Goal: Task Accomplishment & Management: Manage account settings

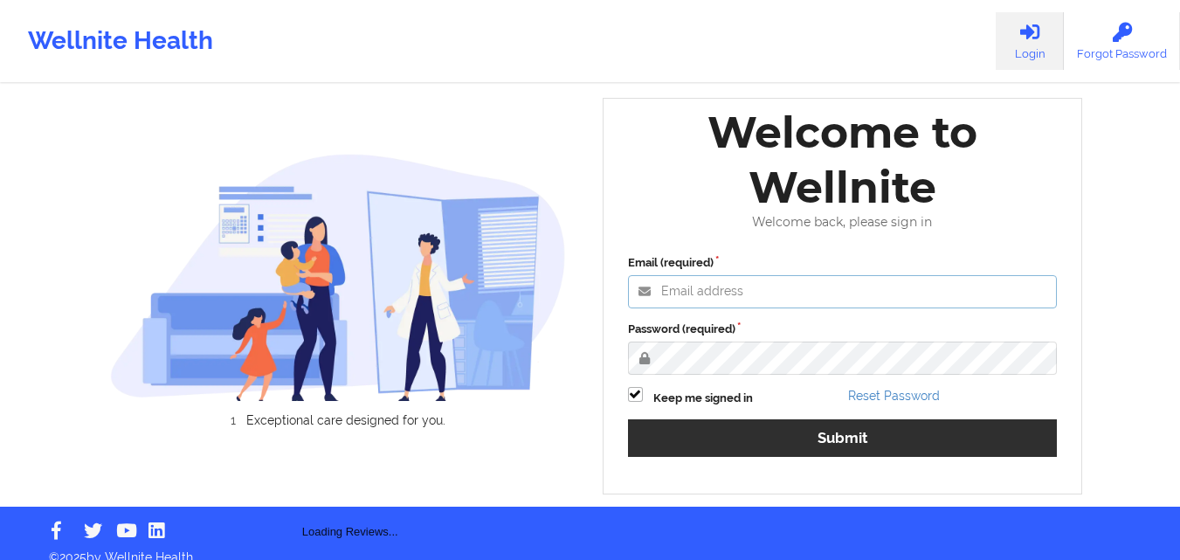
type input "[EMAIL_ADDRESS][DOMAIN_NAME]"
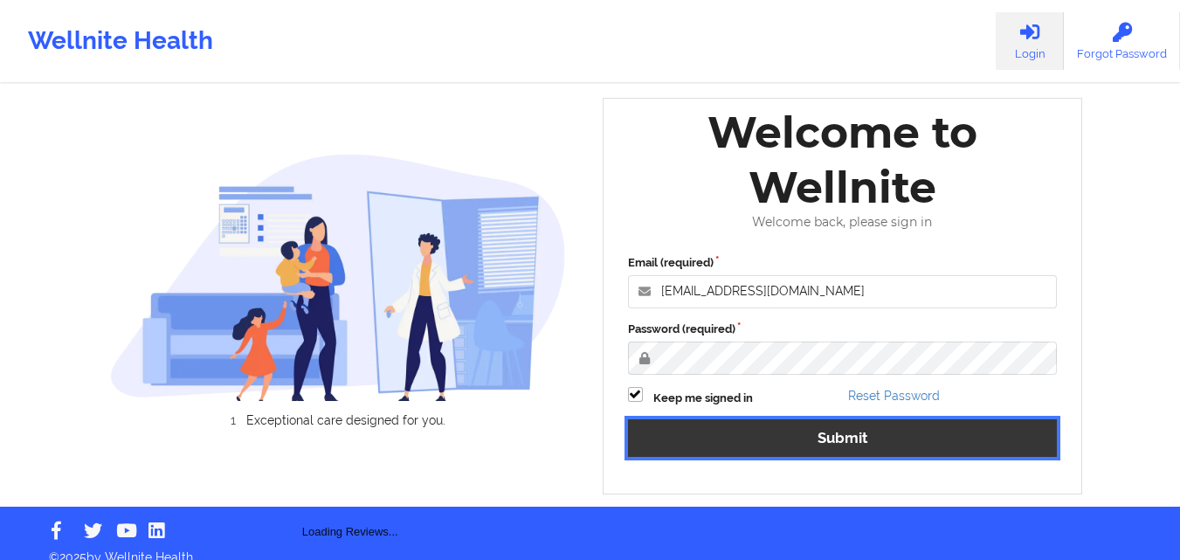
click at [879, 425] on button "Submit" at bounding box center [843, 438] width 430 height 38
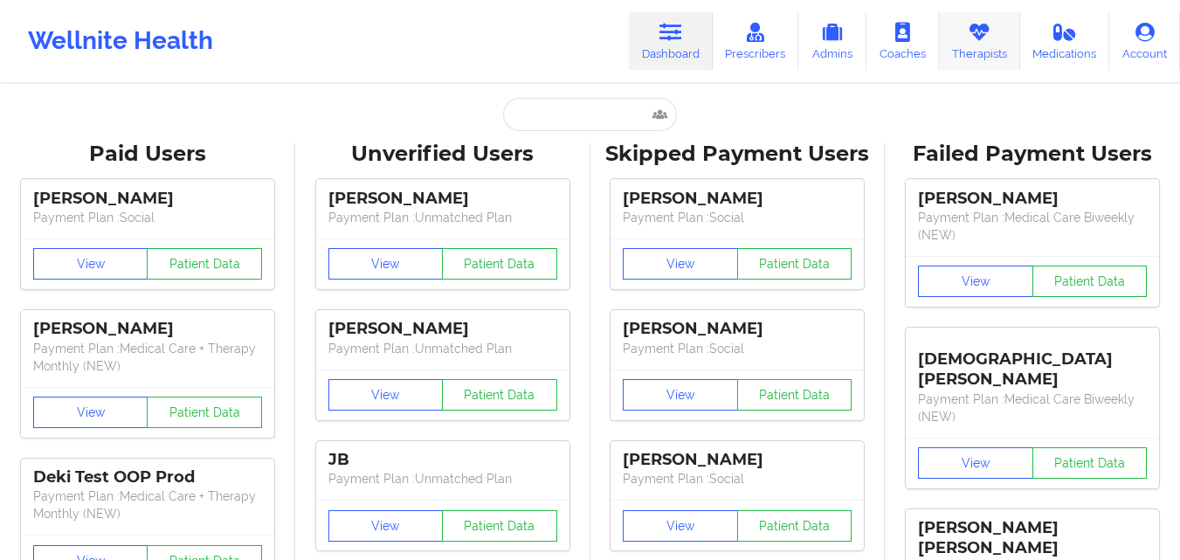
click at [995, 35] on link "Therapists" at bounding box center [979, 41] width 81 height 58
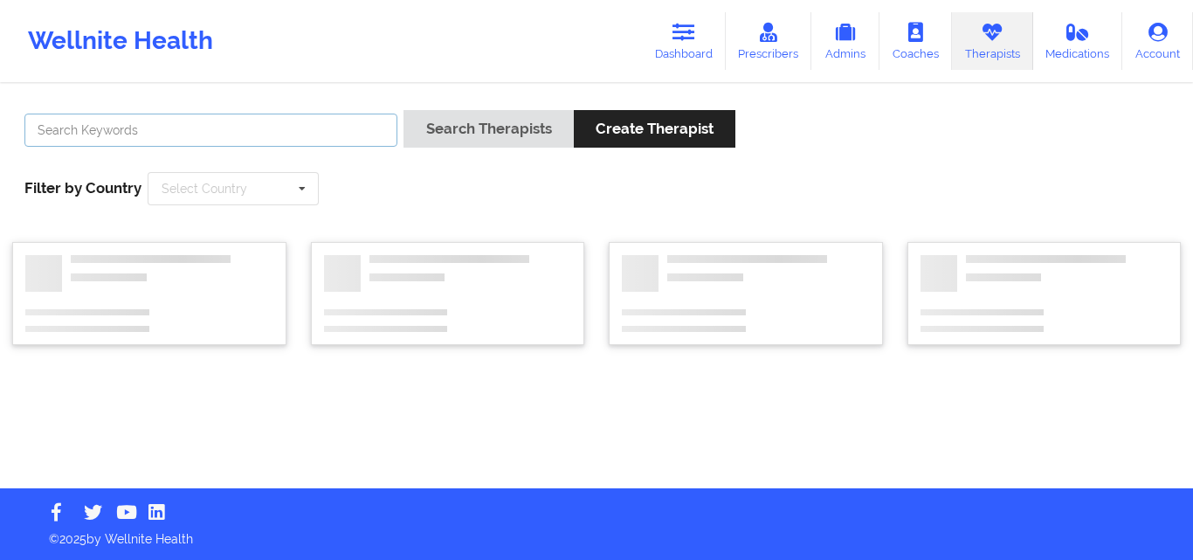
click at [287, 135] on input "text" at bounding box center [210, 130] width 373 height 33
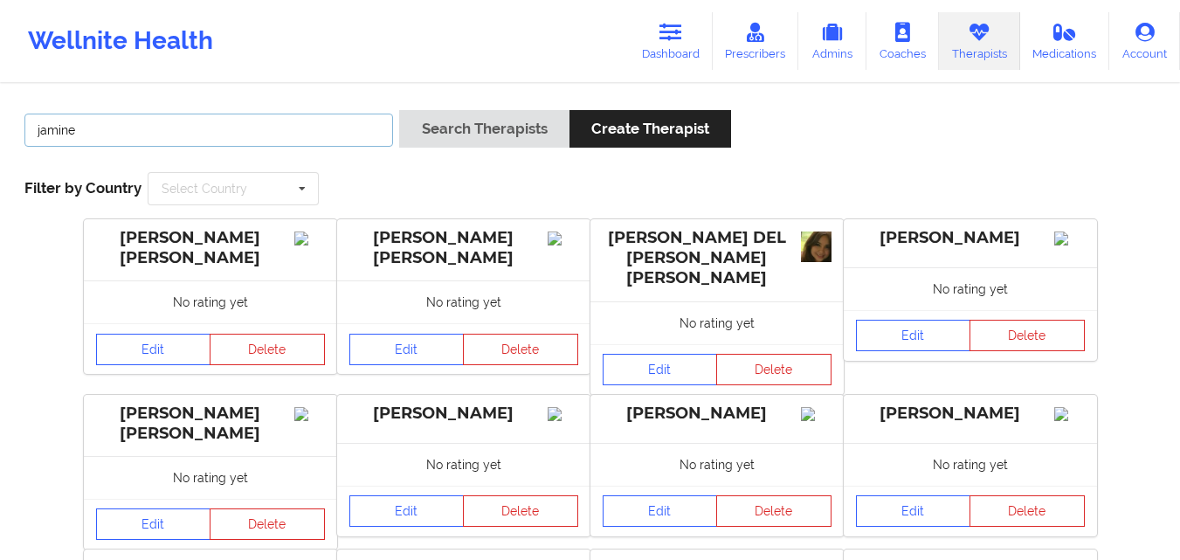
click at [399, 110] on button "Search Therapists" at bounding box center [483, 129] width 169 height 38
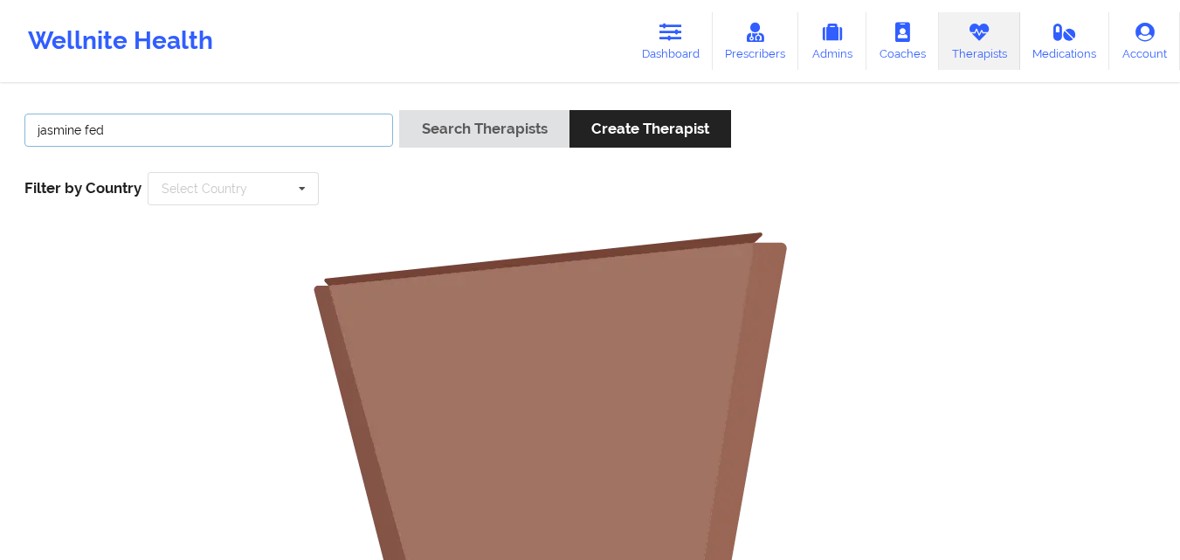
type input "jasmine fed"
click at [399, 110] on button "Search Therapists" at bounding box center [483, 129] width 169 height 38
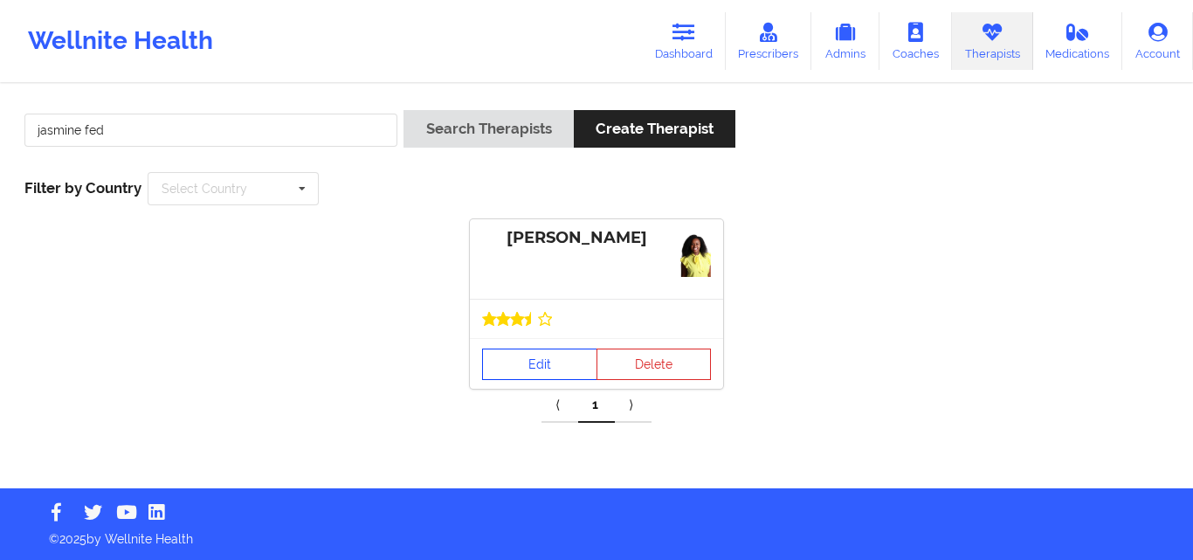
click at [547, 350] on link "Edit" at bounding box center [539, 364] width 115 height 31
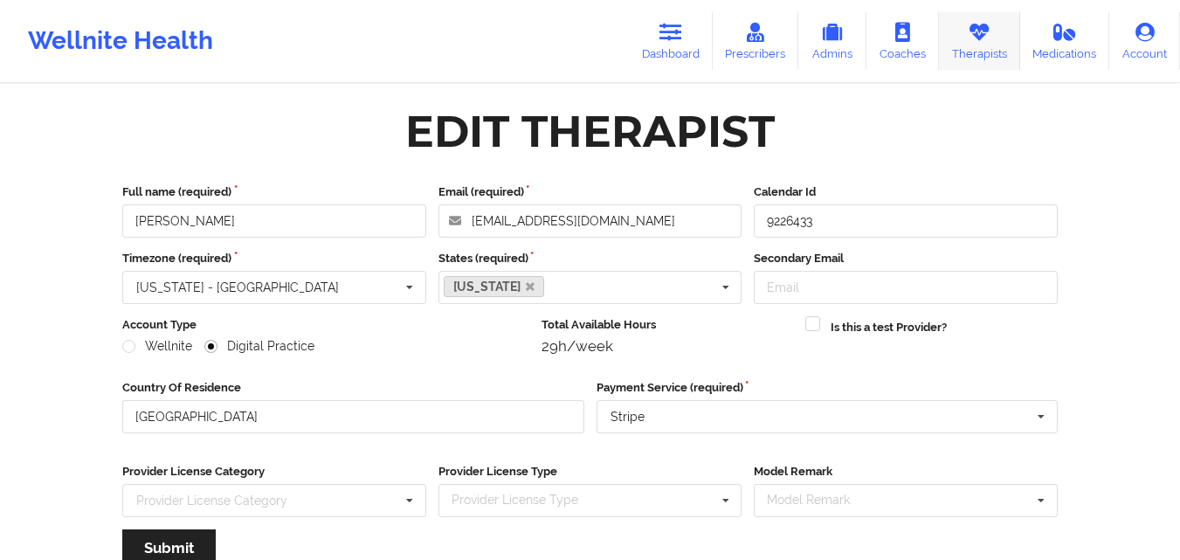
click at [977, 40] on icon at bounding box center [979, 32] width 23 height 19
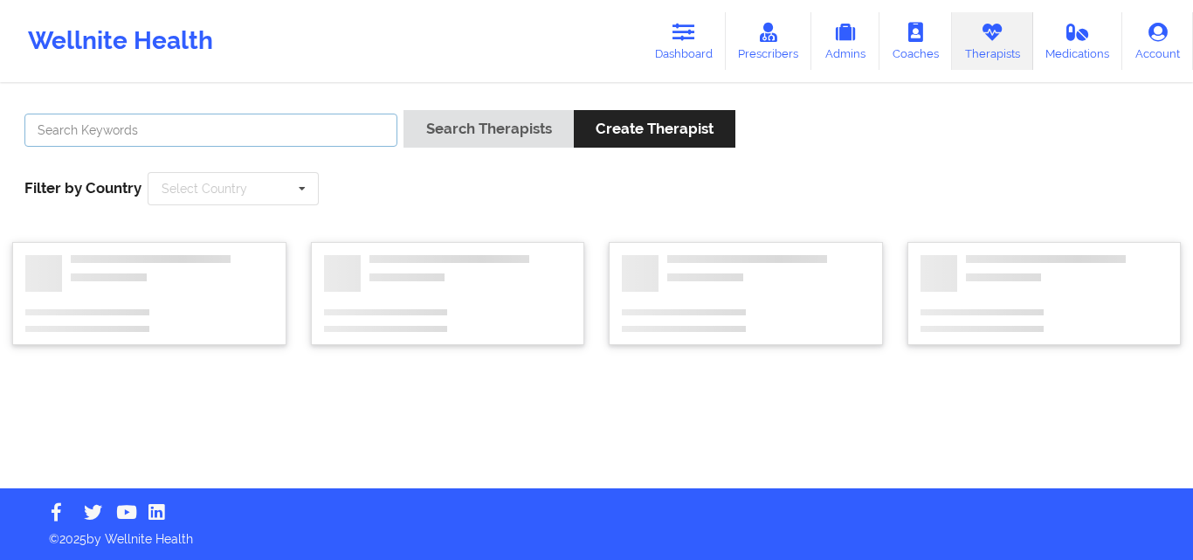
click at [337, 124] on input "text" at bounding box center [210, 130] width 373 height 33
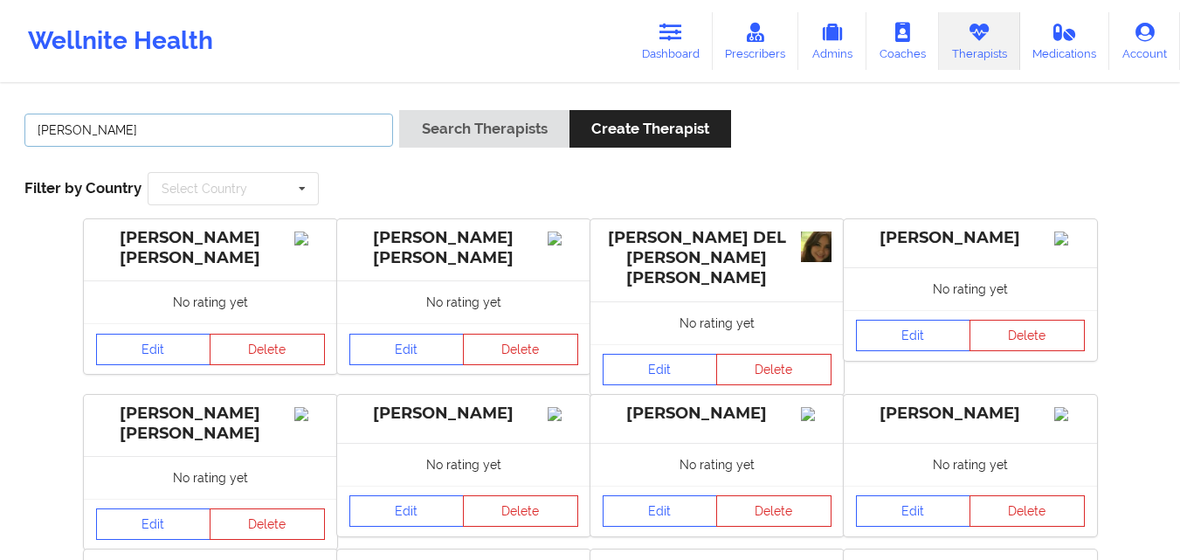
click at [399, 110] on button "Search Therapists" at bounding box center [483, 129] width 169 height 38
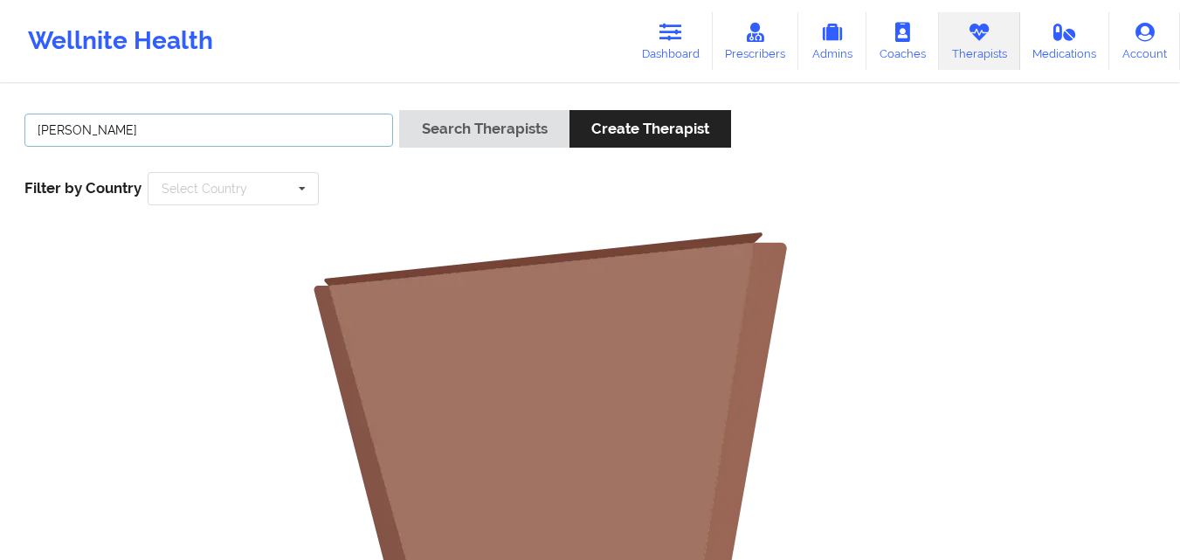
click at [190, 138] on input "[PERSON_NAME]" at bounding box center [208, 130] width 369 height 33
click at [399, 110] on button "Search Therapists" at bounding box center [483, 129] width 169 height 38
drag, startPoint x: 79, startPoint y: 131, endPoint x: 0, endPoint y: 129, distance: 78.6
click at [0, 129] on div "[PERSON_NAME] Search Therapists Create Therapist Filter by Country Select Count…" at bounding box center [590, 540] width 1180 height 908
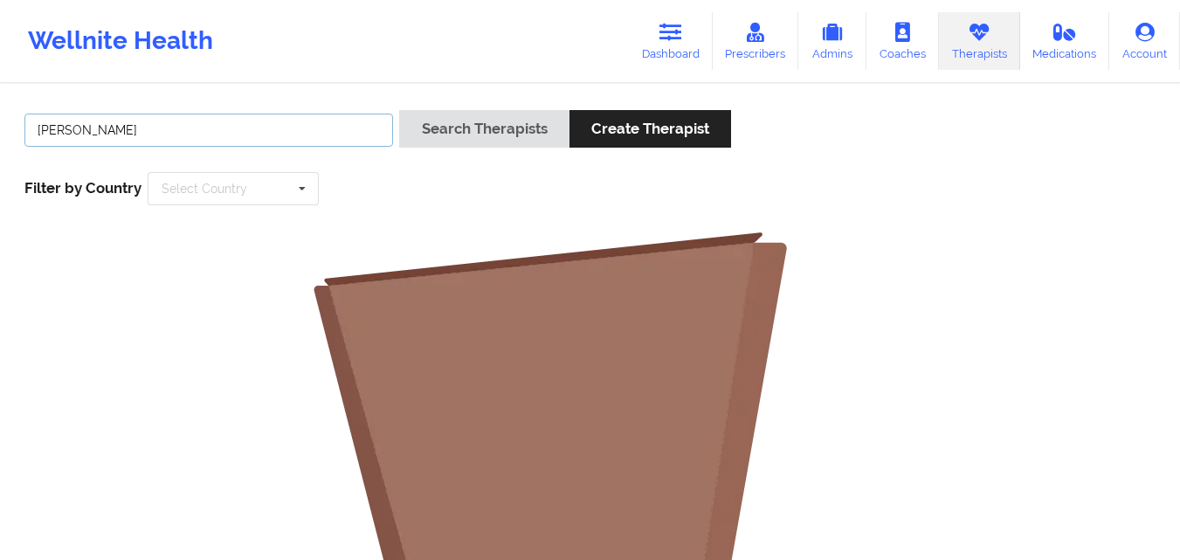
type input "[PERSON_NAME]"
click at [399, 110] on button "Search Therapists" at bounding box center [483, 129] width 169 height 38
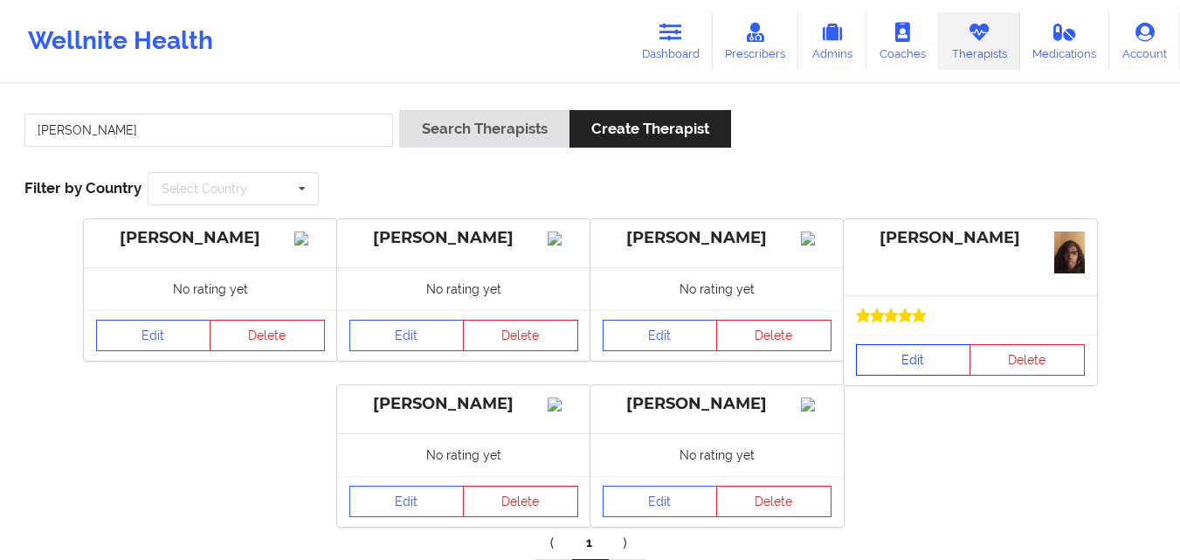
click at [902, 346] on link "Edit" at bounding box center [913, 359] width 115 height 31
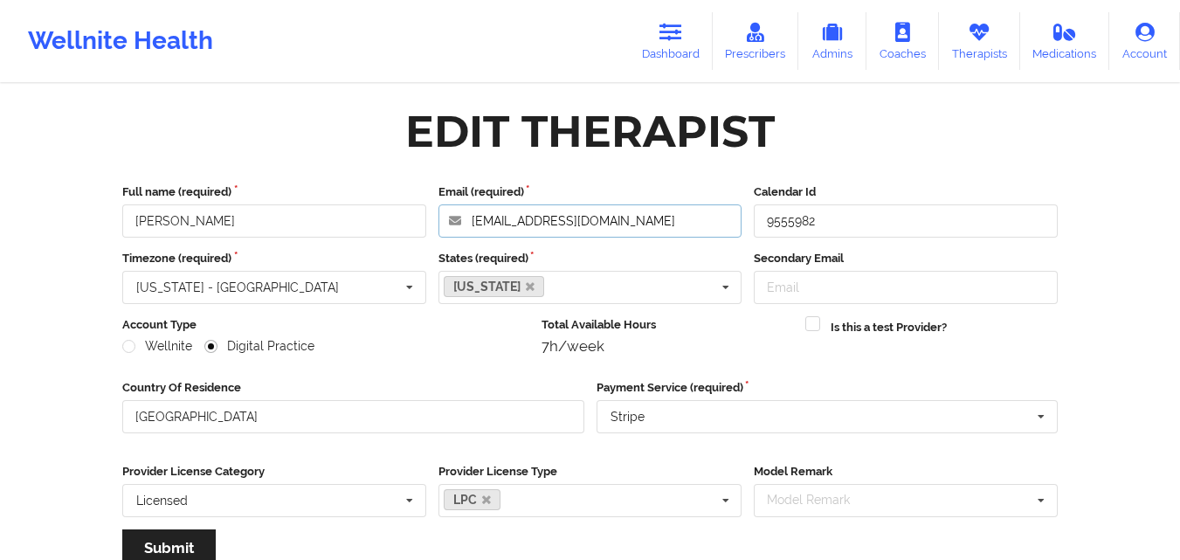
drag, startPoint x: 618, startPoint y: 212, endPoint x: 465, endPoint y: 217, distance: 153.8
click at [465, 217] on input "[EMAIL_ADDRESS][DOMAIN_NAME]" at bounding box center [591, 220] width 304 height 33
click at [1001, 41] on link "Therapists" at bounding box center [979, 41] width 81 height 58
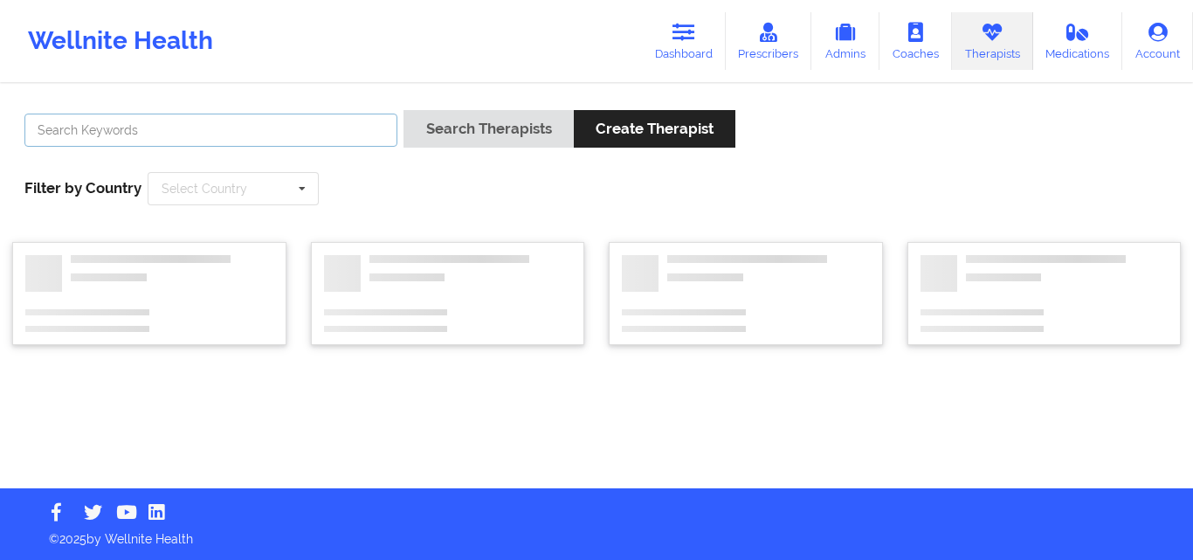
click at [335, 135] on input "text" at bounding box center [210, 130] width 373 height 33
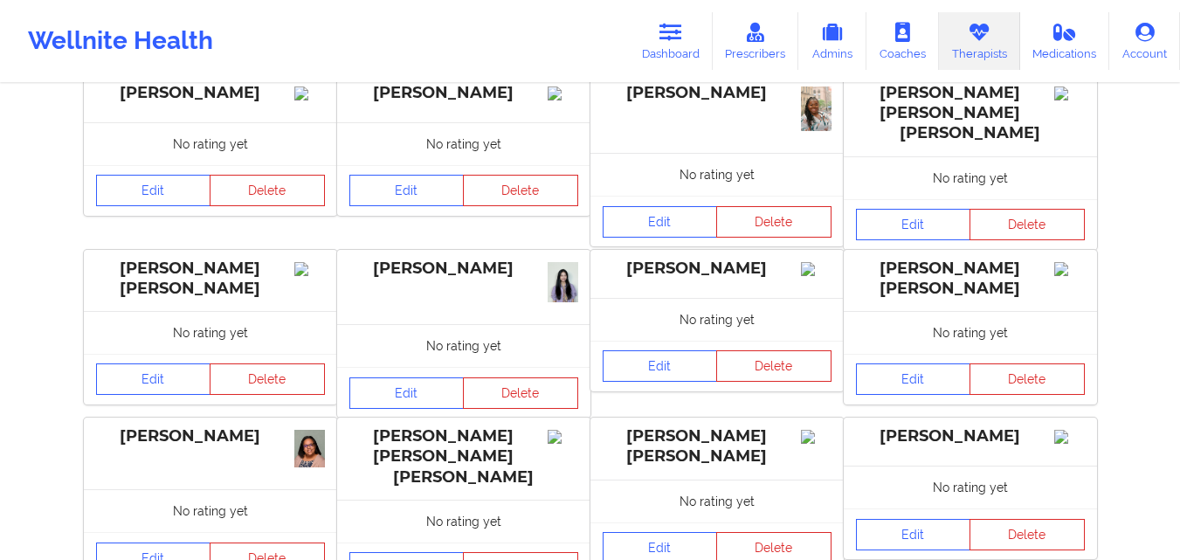
scroll to position [598, 0]
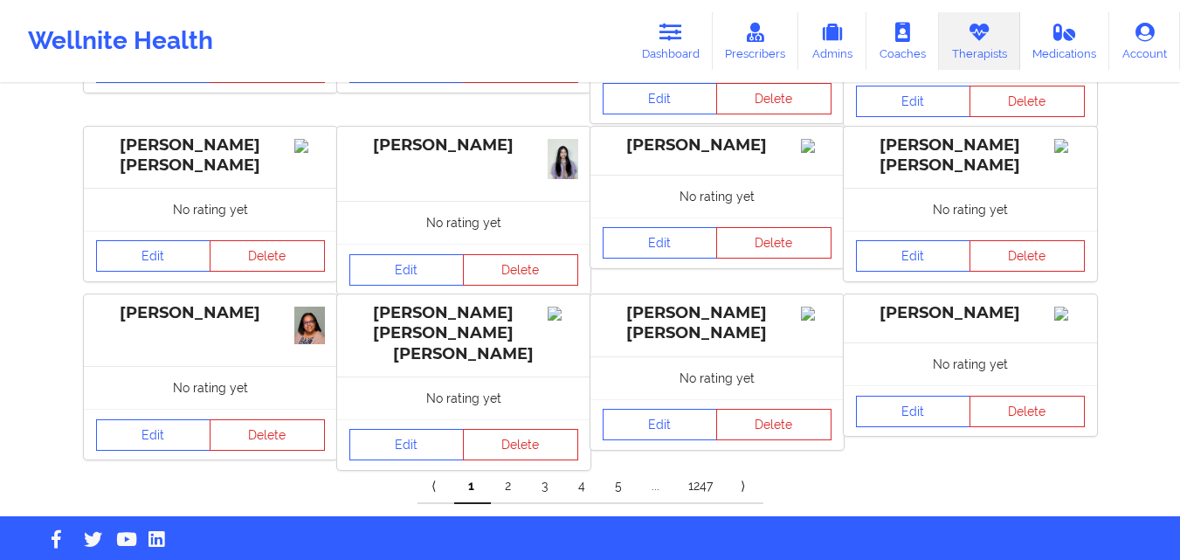
click at [619, 469] on link "5" at bounding box center [619, 486] width 37 height 35
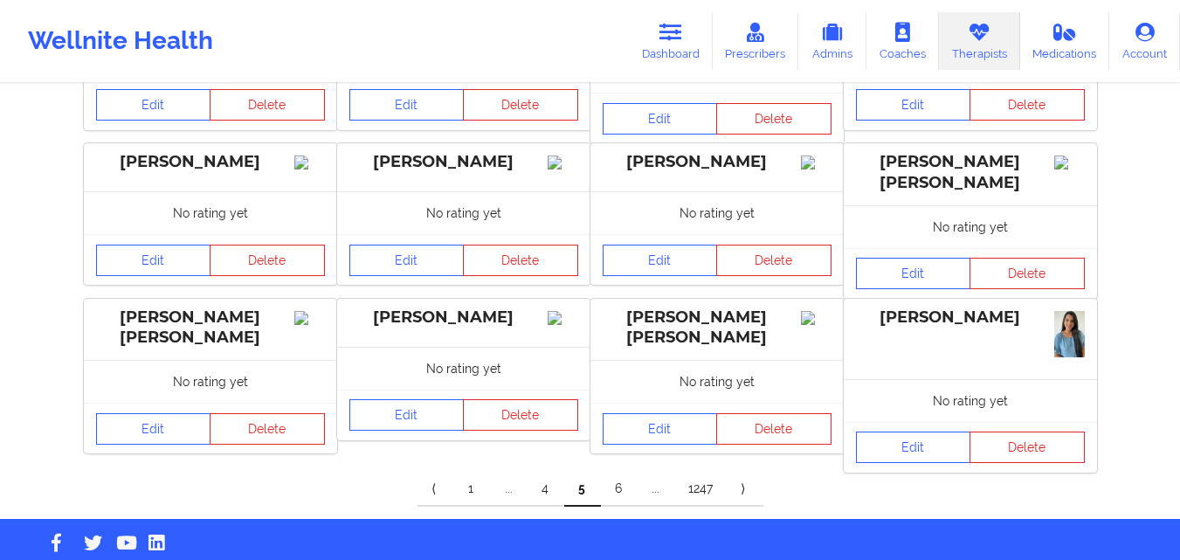
scroll to position [0, 0]
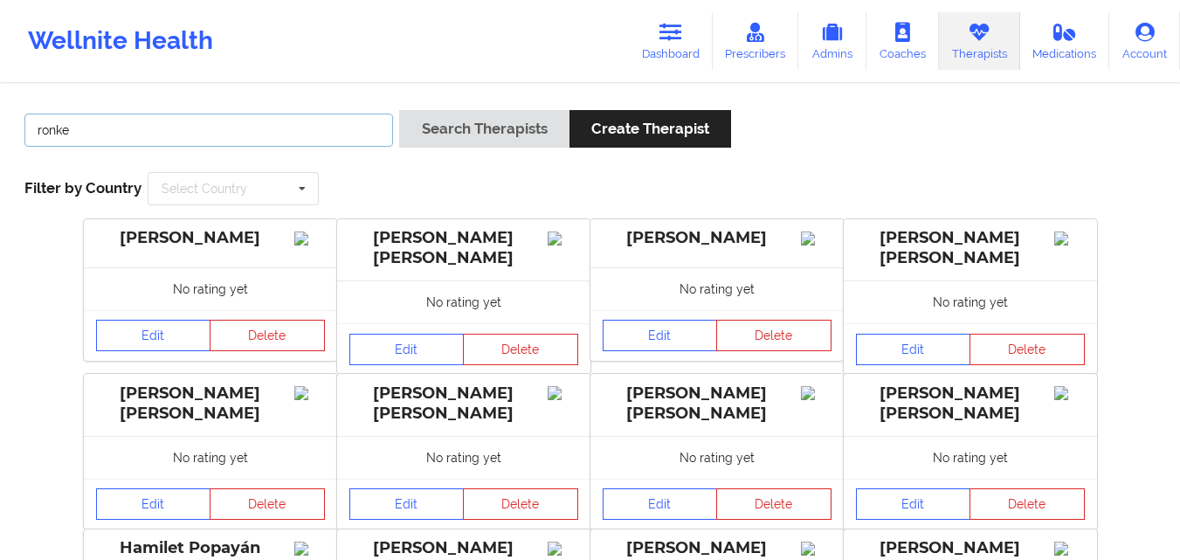
click at [101, 128] on input "ronke" at bounding box center [208, 130] width 369 height 33
click at [399, 110] on button "Search Therapists" at bounding box center [483, 129] width 169 height 38
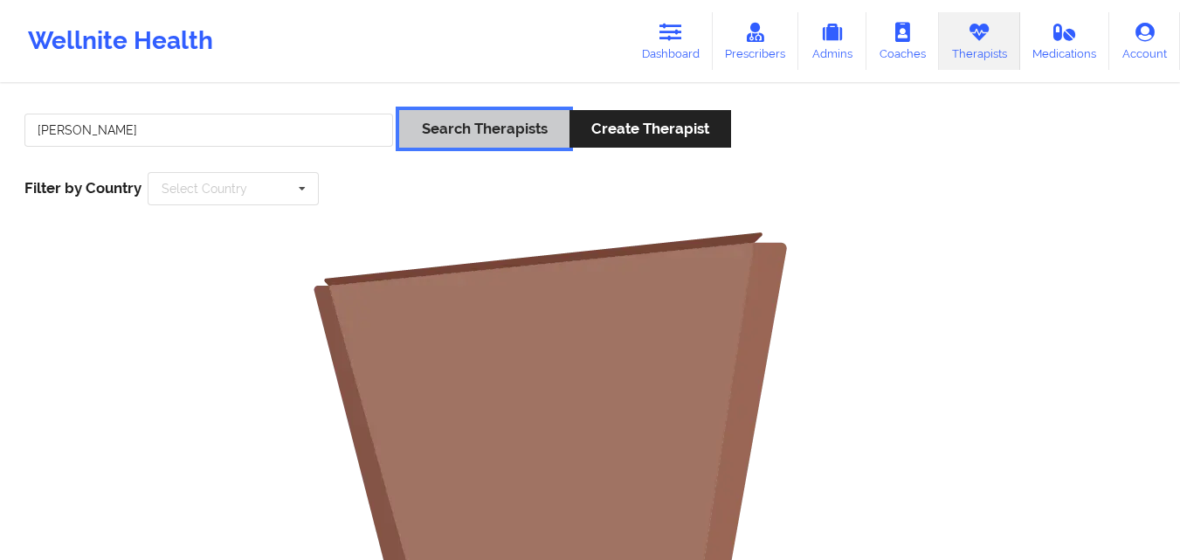
click at [490, 131] on button "Search Therapists" at bounding box center [483, 129] width 169 height 38
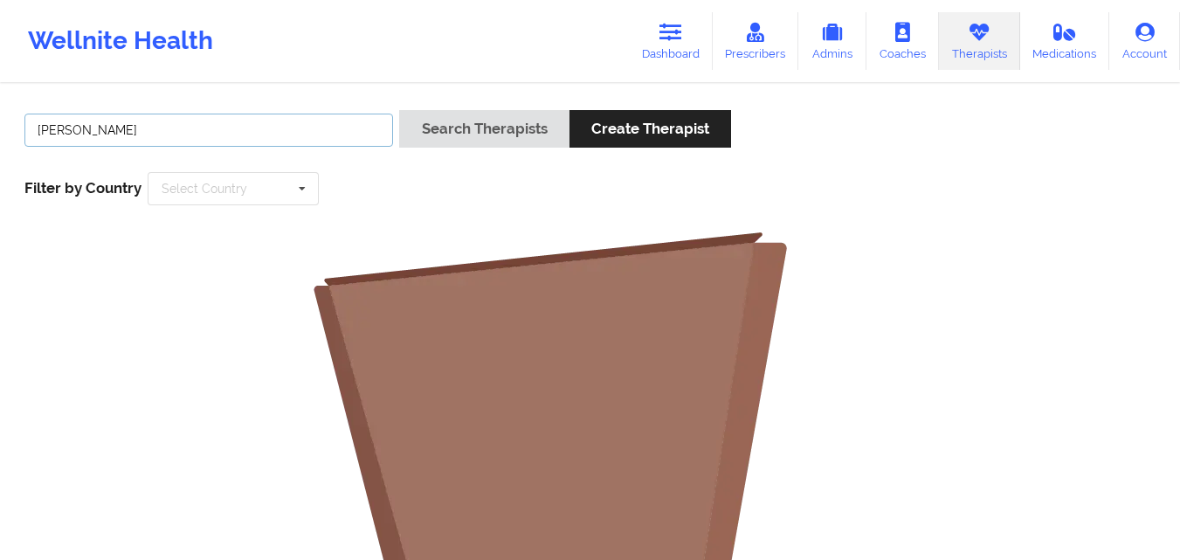
drag, startPoint x: 146, startPoint y: 136, endPoint x: 74, endPoint y: 135, distance: 71.6
click at [74, 135] on input "[PERSON_NAME]" at bounding box center [208, 130] width 369 height 33
click at [38, 133] on input "ronke" at bounding box center [208, 130] width 369 height 33
paste input "[PERSON_NAME]"
click at [399, 110] on button "Search Therapists" at bounding box center [483, 129] width 169 height 38
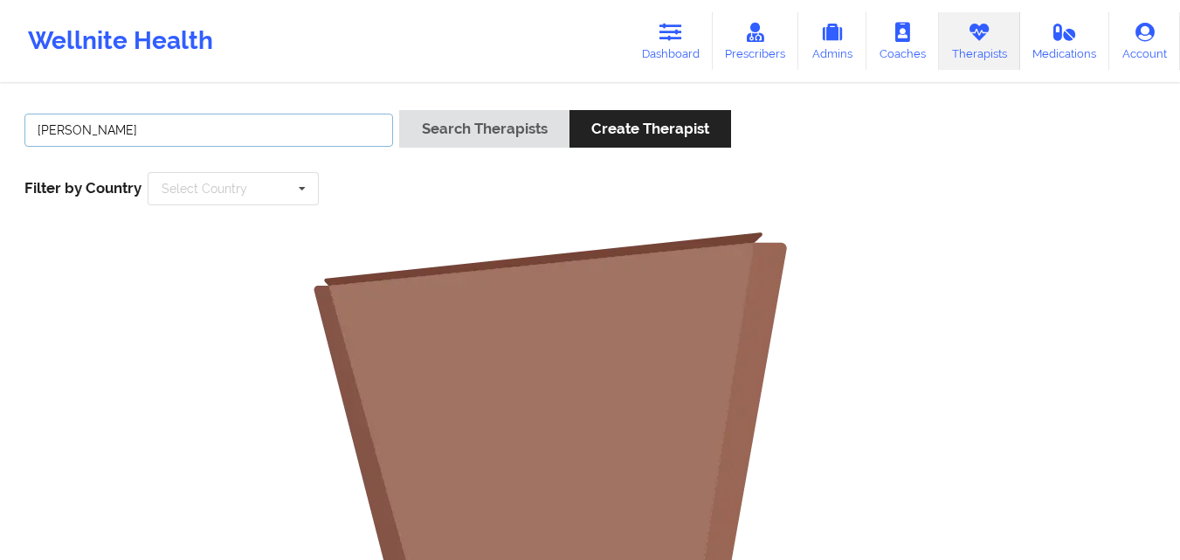
drag, startPoint x: 135, startPoint y: 129, endPoint x: 88, endPoint y: 133, distance: 46.4
click at [88, 133] on input "[PERSON_NAME]" at bounding box center [208, 130] width 369 height 33
type input "[PERSON_NAME]"
click at [399, 110] on button "Search Therapists" at bounding box center [483, 129] width 169 height 38
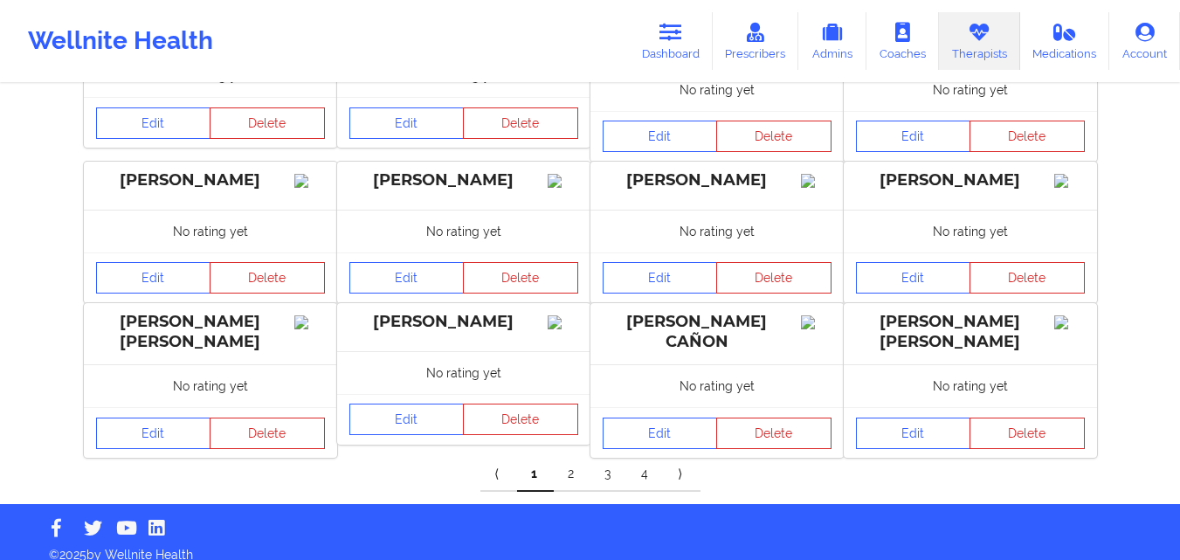
scroll to position [584, 0]
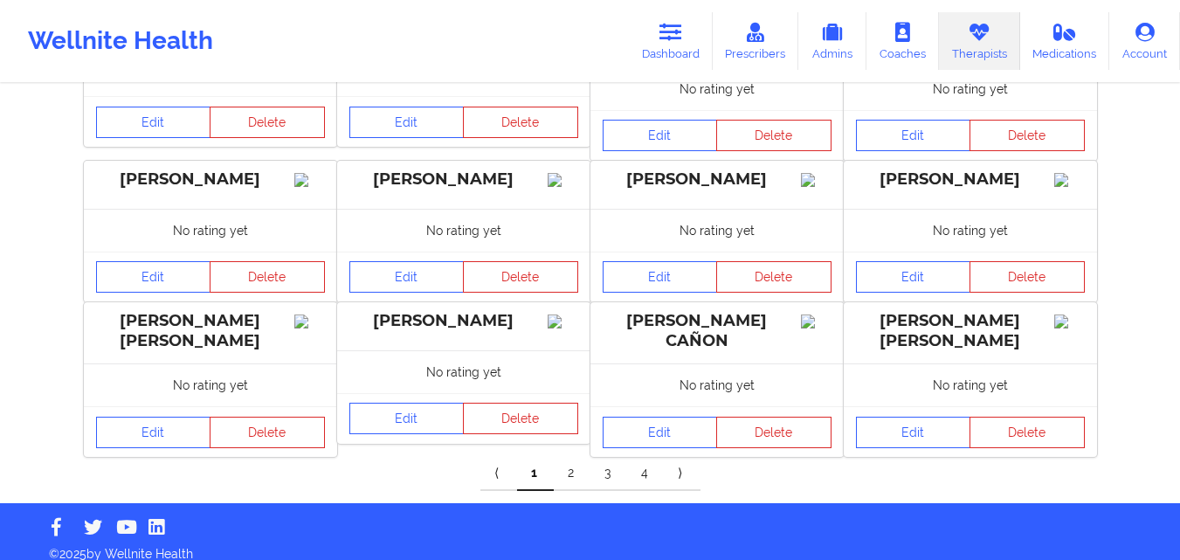
click at [641, 457] on link "4" at bounding box center [645, 473] width 37 height 35
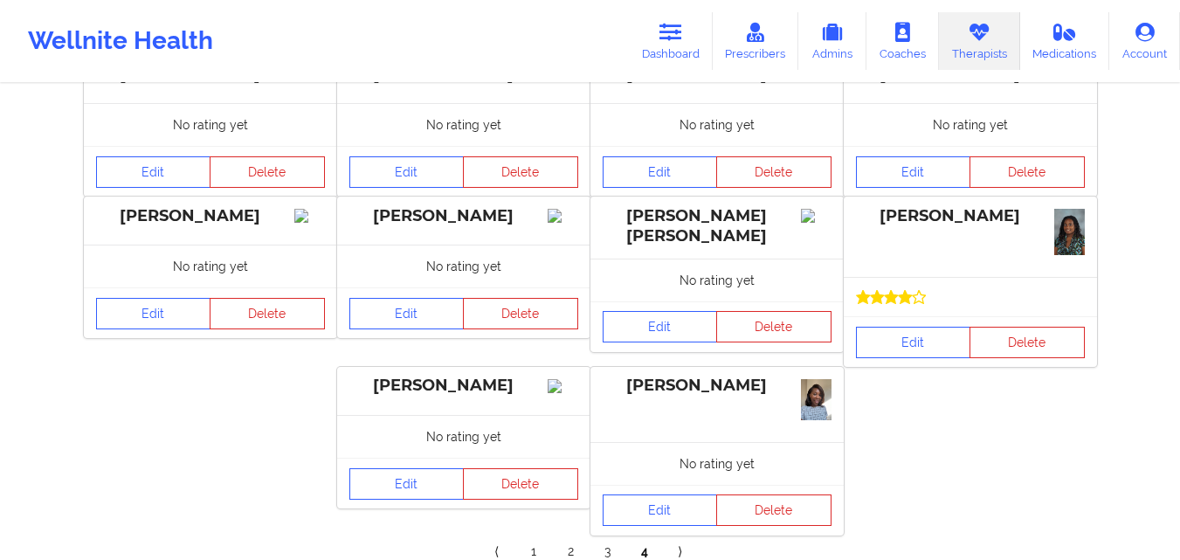
scroll to position [320, 0]
click at [910, 357] on link "Edit" at bounding box center [913, 341] width 115 height 31
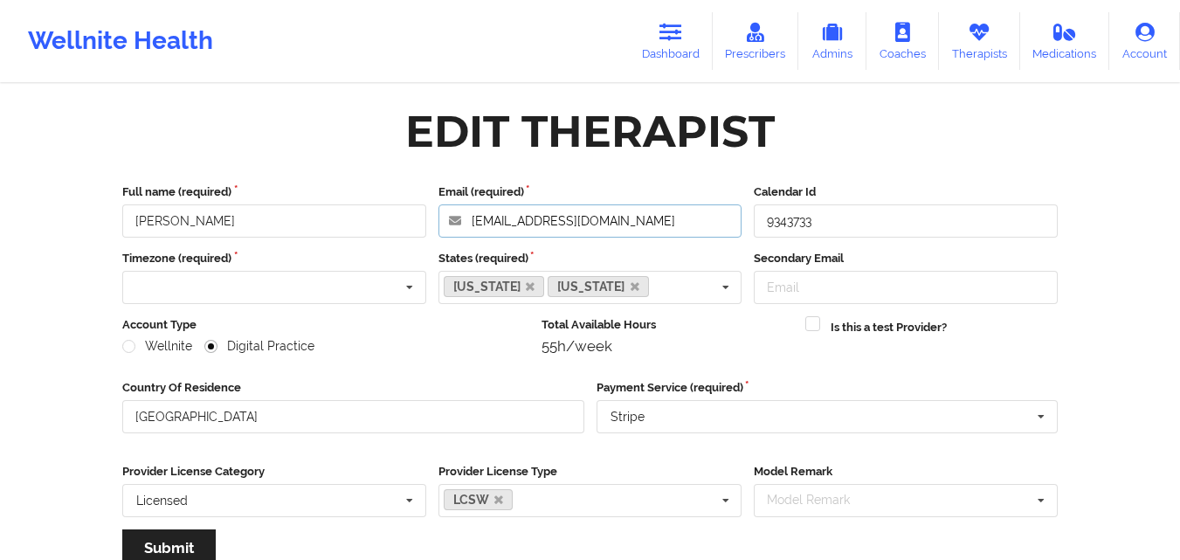
drag, startPoint x: 660, startPoint y: 223, endPoint x: 463, endPoint y: 226, distance: 196.6
click at [463, 226] on input "[EMAIL_ADDRESS][DOMAIN_NAME]" at bounding box center [591, 220] width 304 height 33
click at [974, 41] on icon at bounding box center [979, 32] width 23 height 19
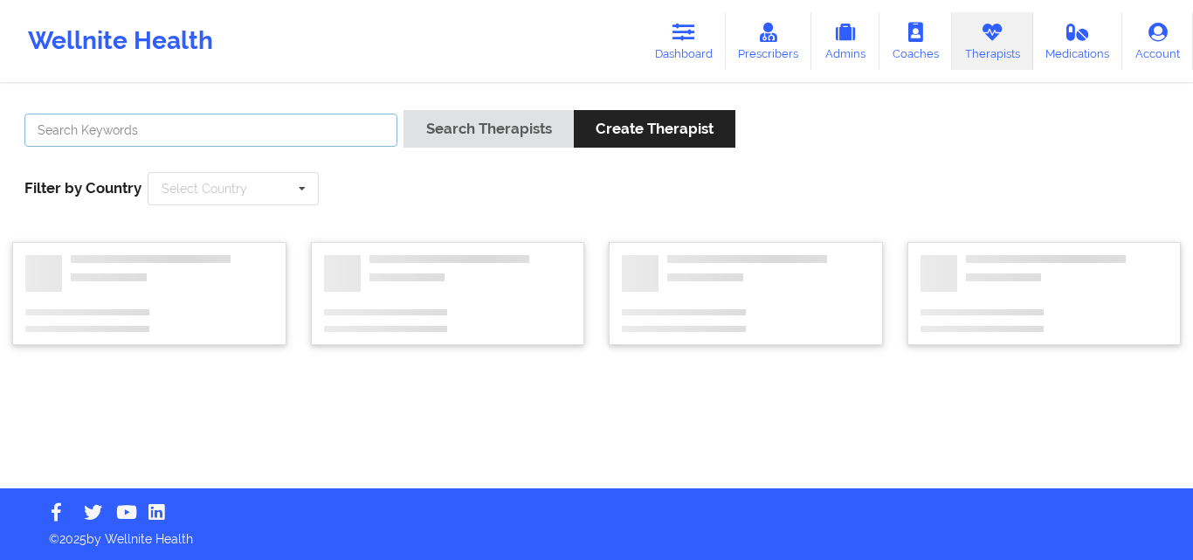
click at [335, 133] on input "text" at bounding box center [210, 130] width 373 height 33
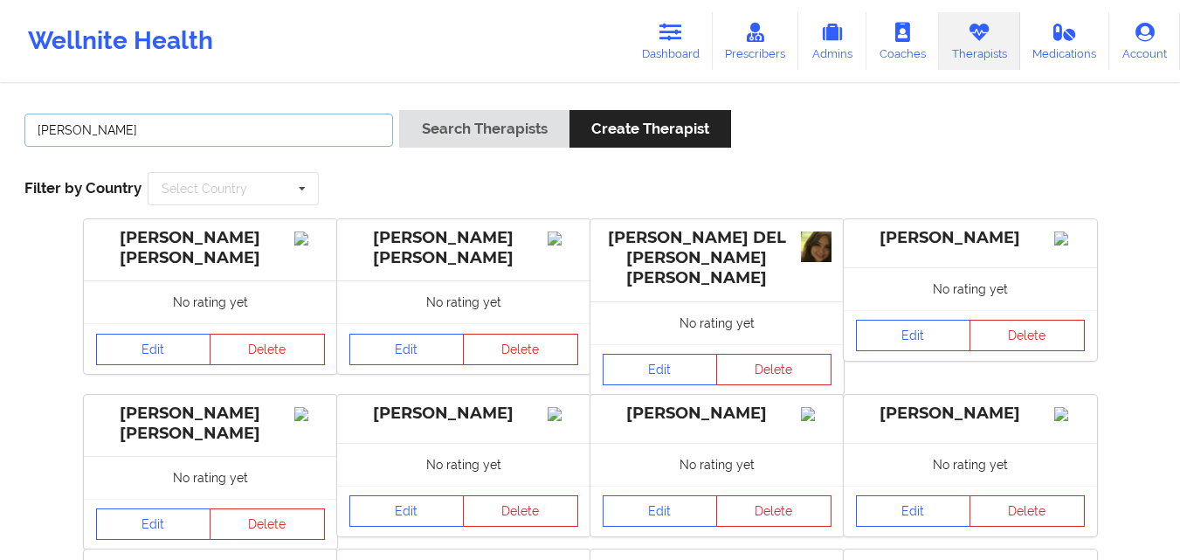
click at [399, 110] on button "Search Therapists" at bounding box center [483, 129] width 169 height 38
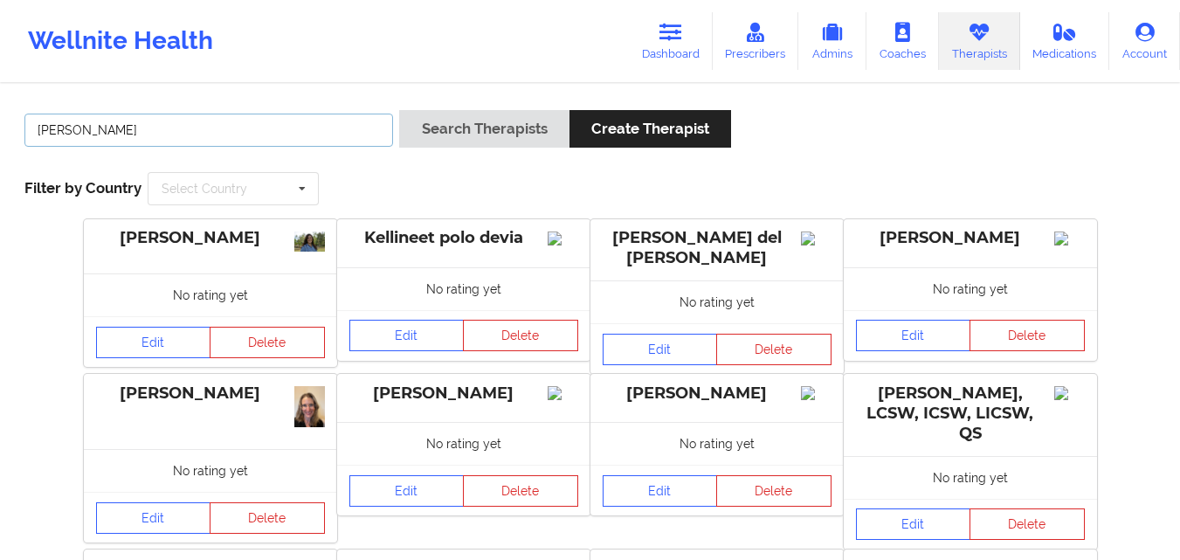
click at [224, 125] on input "[PERSON_NAME]" at bounding box center [208, 130] width 369 height 33
type input "[PERSON_NAME]"
click at [399, 110] on button "Search Therapists" at bounding box center [483, 129] width 169 height 38
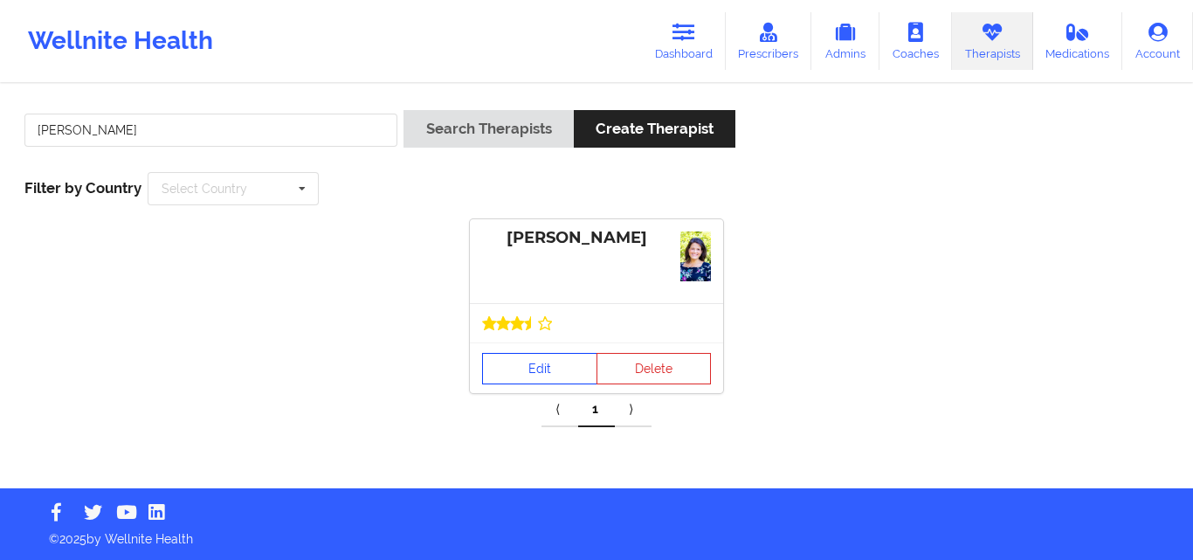
click at [535, 361] on link "Edit" at bounding box center [539, 368] width 115 height 31
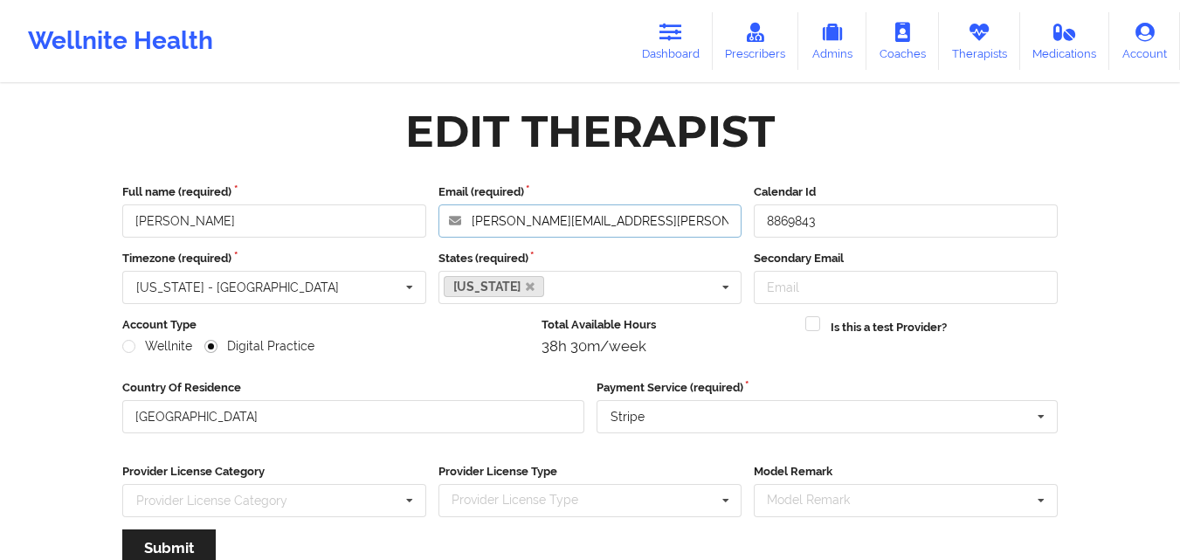
click at [658, 220] on input "[PERSON_NAME][EMAIL_ADDRESS][PERSON_NAME][DOMAIN_NAME]" at bounding box center [591, 220] width 304 height 33
click at [975, 23] on icon at bounding box center [979, 32] width 23 height 19
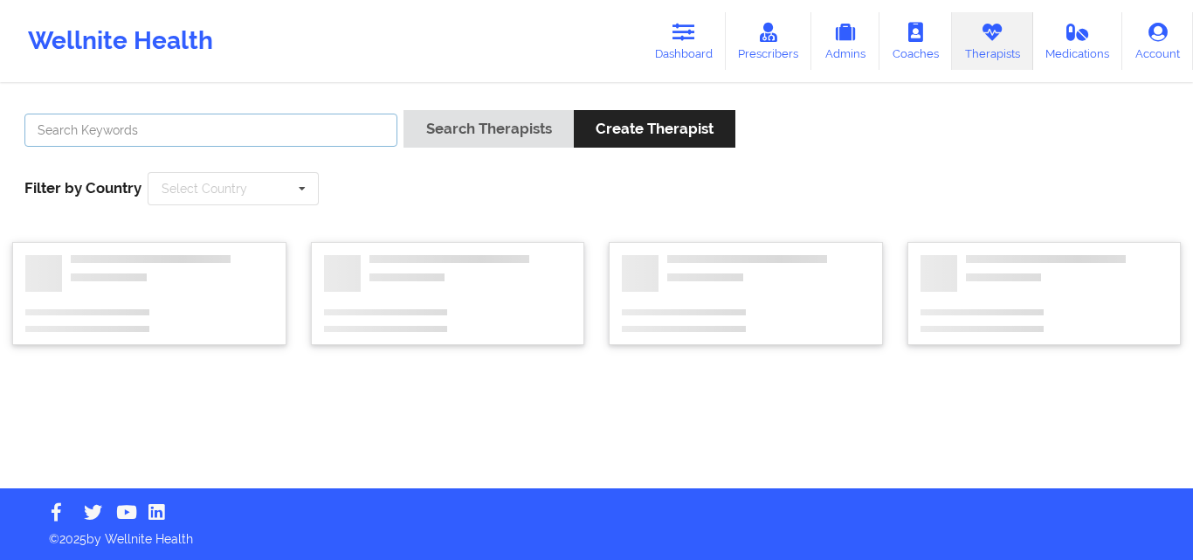
click at [319, 128] on input "text" at bounding box center [210, 130] width 373 height 33
type input "[PERSON_NAME]"
click at [404, 110] on button "Search Therapists" at bounding box center [488, 129] width 169 height 38
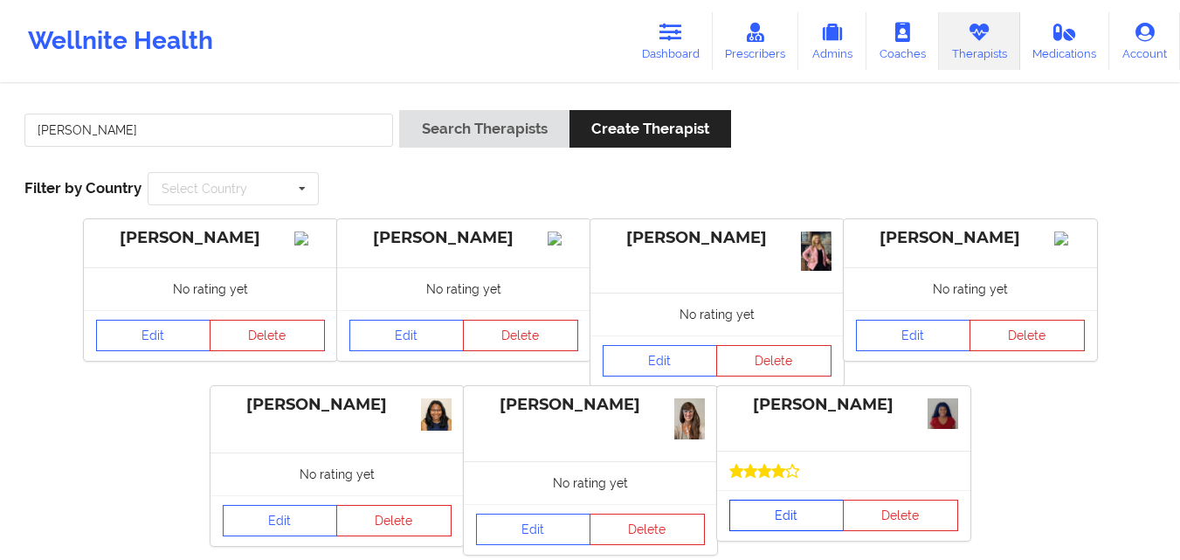
click at [768, 500] on link "Edit" at bounding box center [786, 515] width 115 height 31
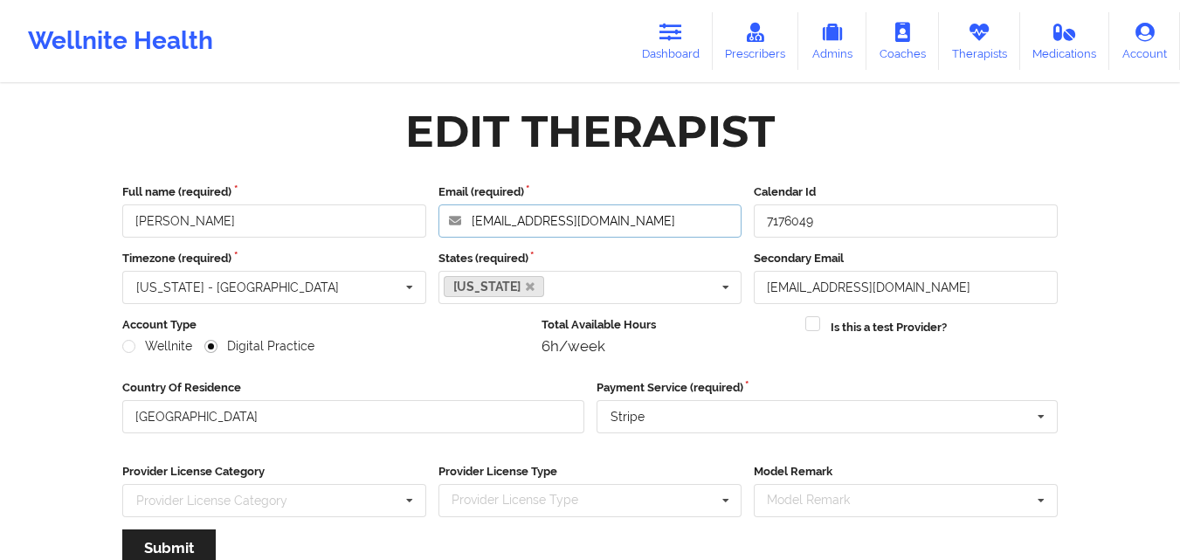
click at [635, 216] on input "[EMAIL_ADDRESS][DOMAIN_NAME]" at bounding box center [591, 220] width 304 height 33
click at [970, 39] on icon at bounding box center [979, 32] width 23 height 19
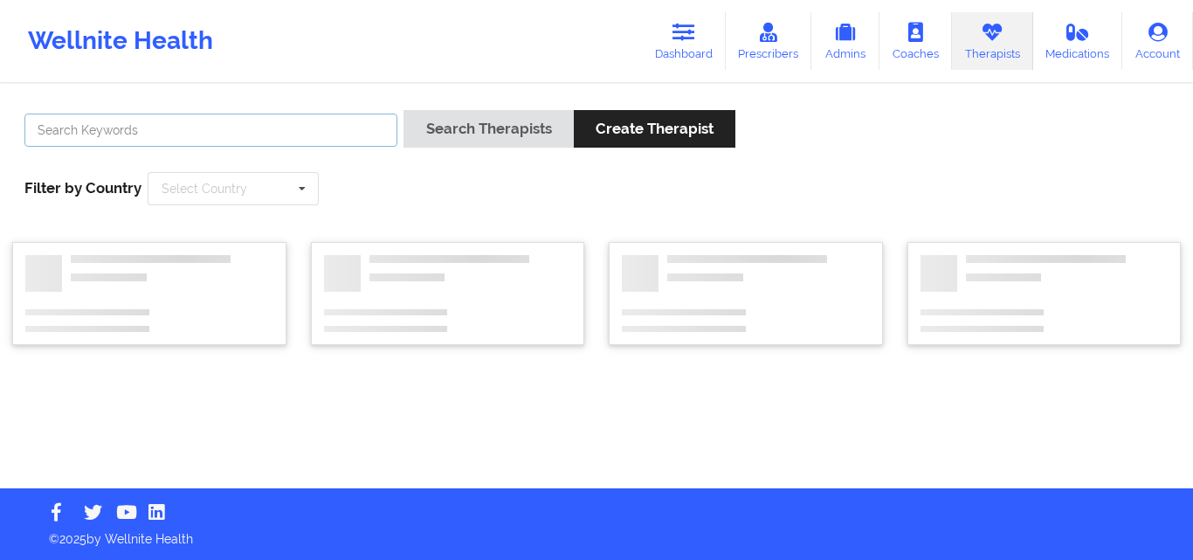
click at [319, 133] on input "text" at bounding box center [210, 130] width 373 height 33
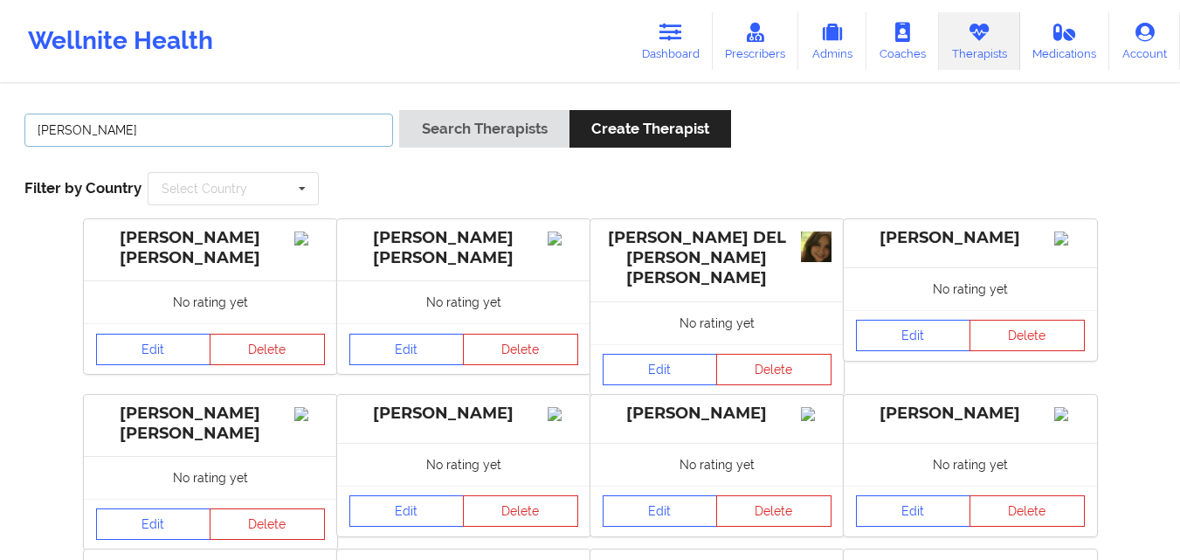
type input "[PERSON_NAME]"
click at [399, 110] on button "Search Therapists" at bounding box center [483, 129] width 169 height 38
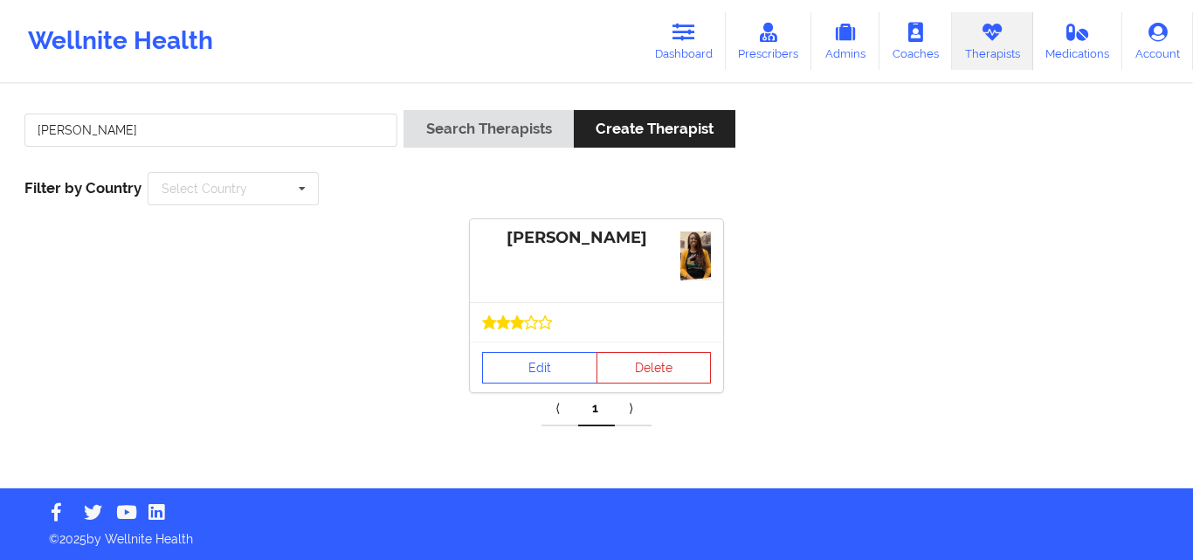
click at [552, 321] on div at bounding box center [596, 322] width 229 height 14
click at [539, 363] on link "Edit" at bounding box center [539, 367] width 115 height 31
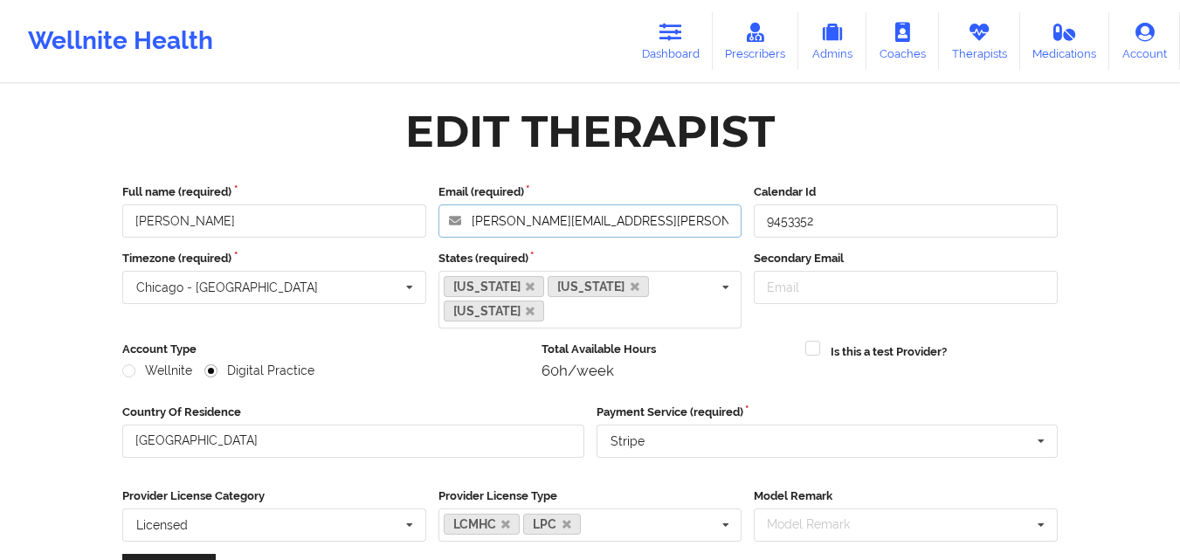
click at [651, 222] on input "[PERSON_NAME][EMAIL_ADDRESS][PERSON_NAME][DOMAIN_NAME]" at bounding box center [591, 220] width 304 height 33
click at [964, 45] on link "Therapists" at bounding box center [979, 41] width 81 height 58
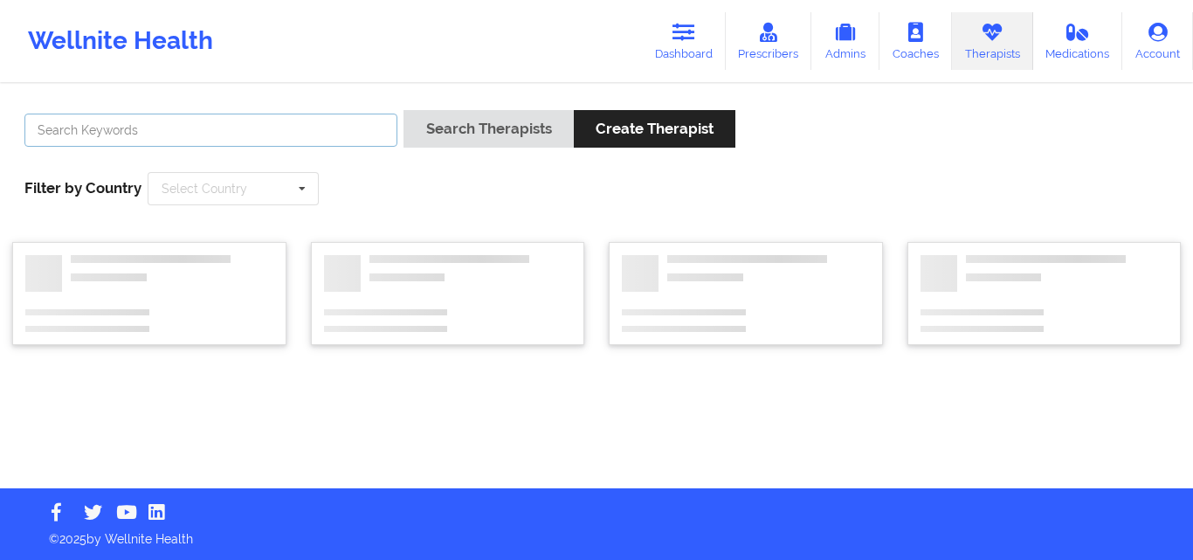
click at [261, 135] on input "text" at bounding box center [210, 130] width 373 height 33
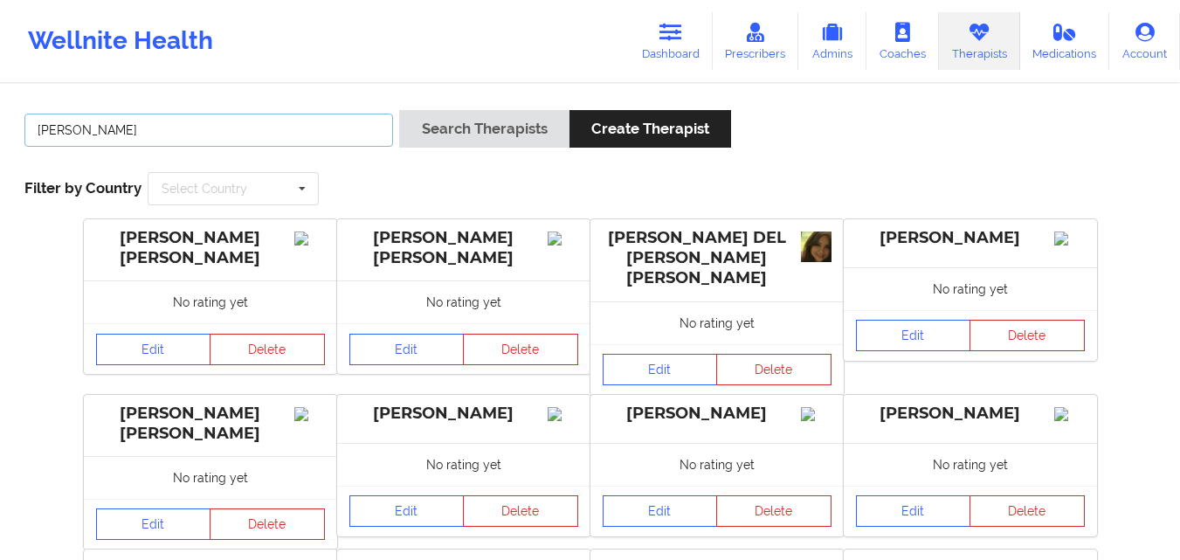
click at [399, 110] on button "Search Therapists" at bounding box center [483, 129] width 169 height 38
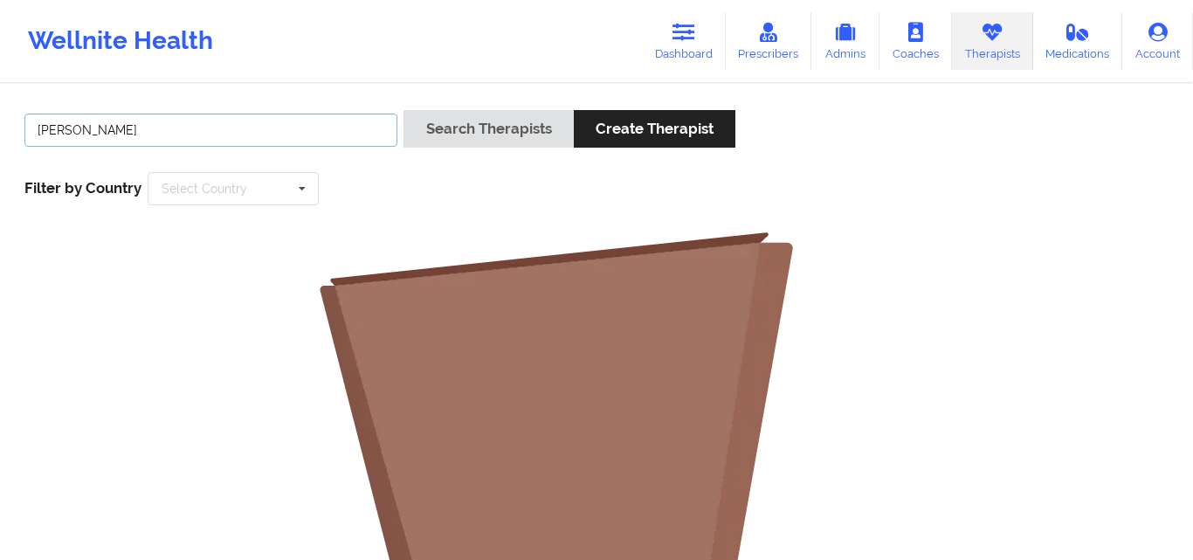
click at [69, 132] on input "[PERSON_NAME]" at bounding box center [210, 130] width 373 height 33
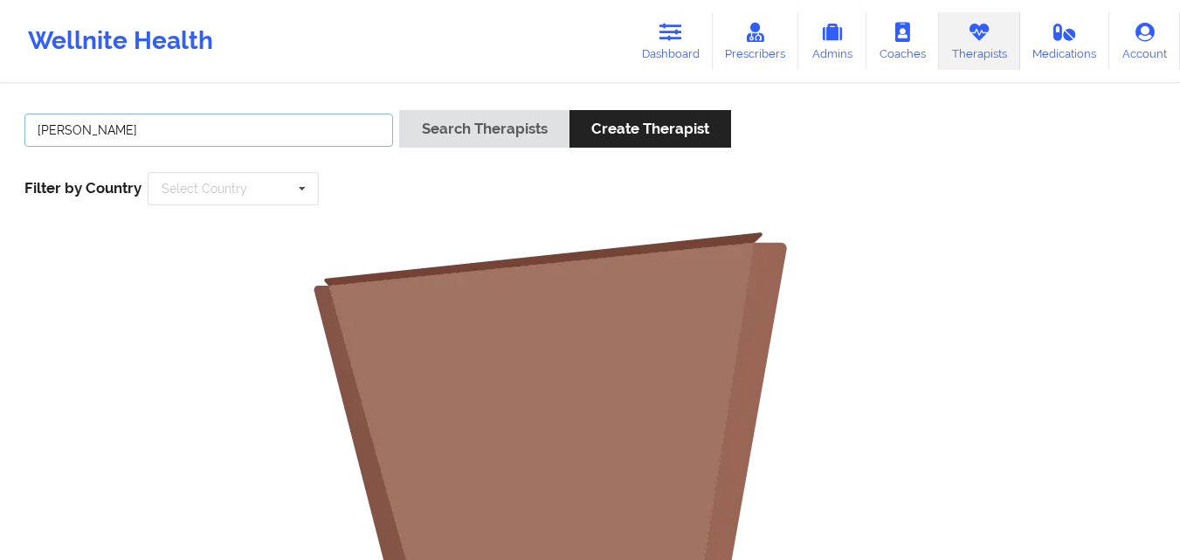
type input "[PERSON_NAME]"
click at [399, 110] on button "Search Therapists" at bounding box center [483, 129] width 169 height 38
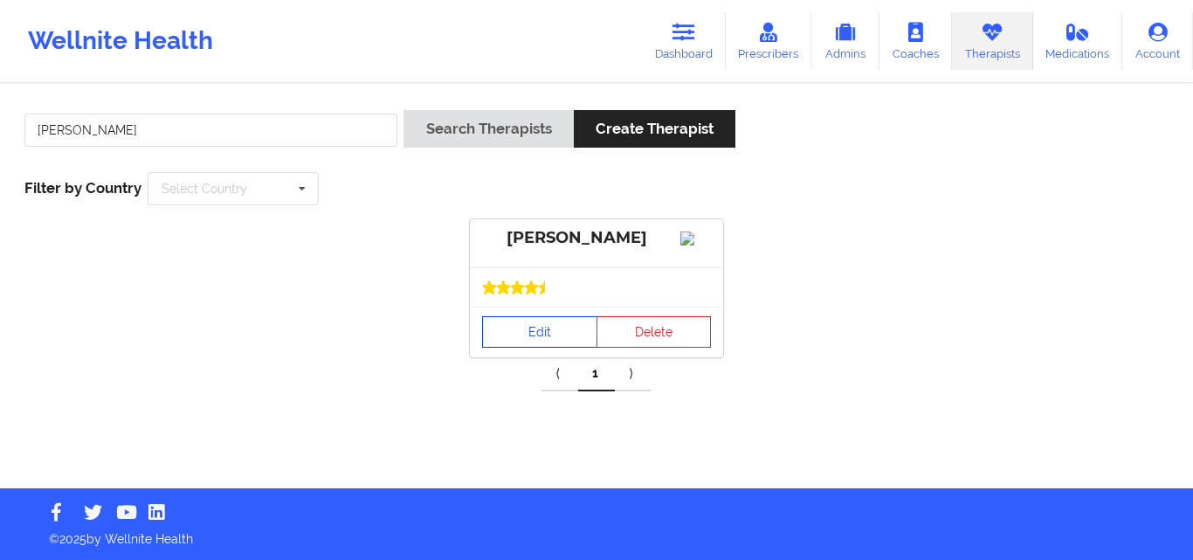
click at [554, 348] on link "Edit" at bounding box center [539, 331] width 115 height 31
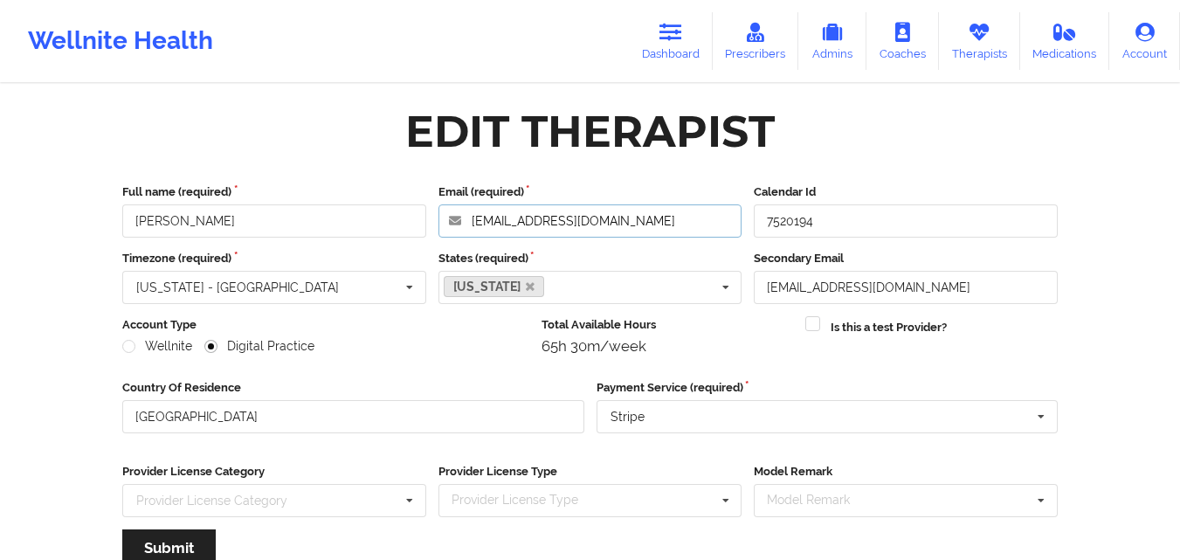
click at [613, 223] on input "[EMAIL_ADDRESS][DOMAIN_NAME]" at bounding box center [591, 220] width 304 height 33
